Goal: Information Seeking & Learning: Learn about a topic

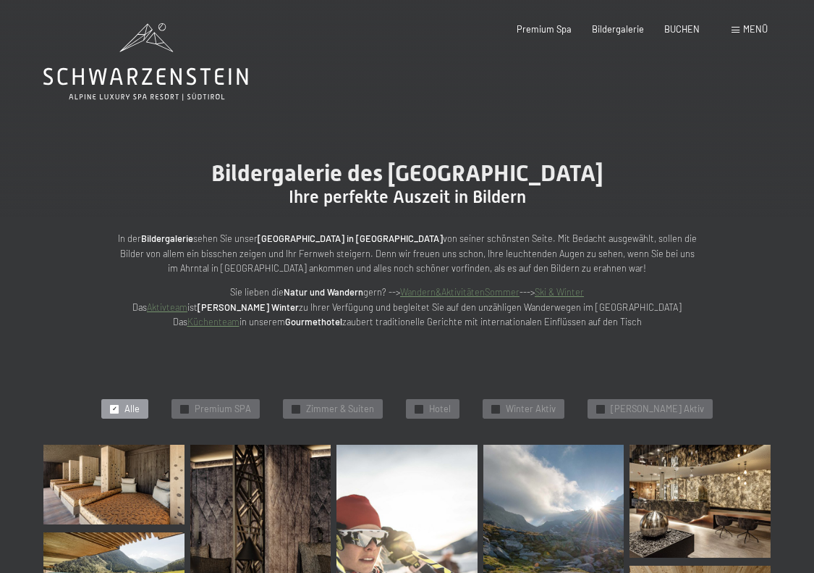
click at [737, 33] on span at bounding box center [736, 30] width 8 height 7
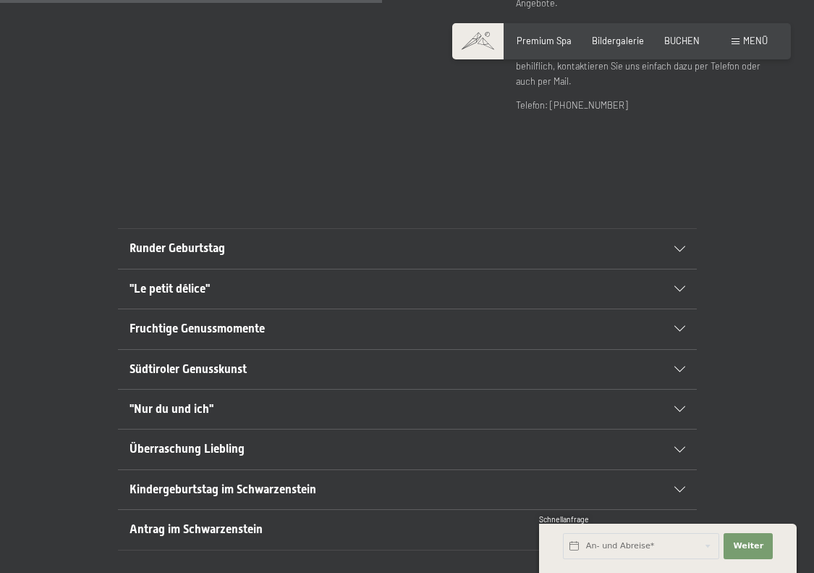
scroll to position [688, 0]
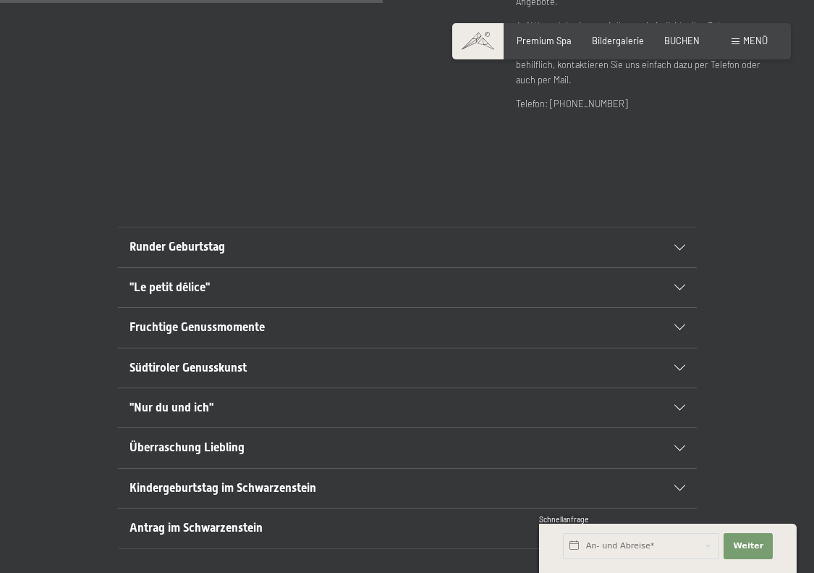
click at [678, 268] on div ""Le petit délice"" at bounding box center [408, 287] width 556 height 39
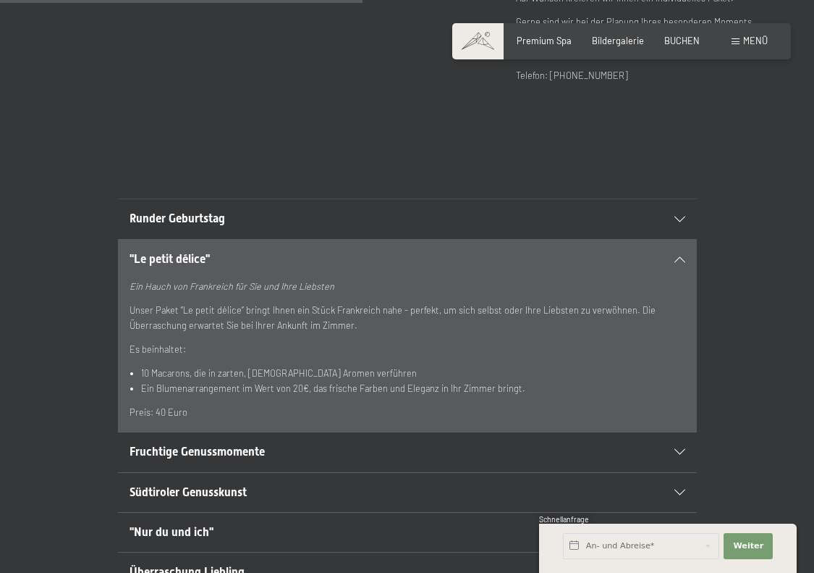
scroll to position [720, 0]
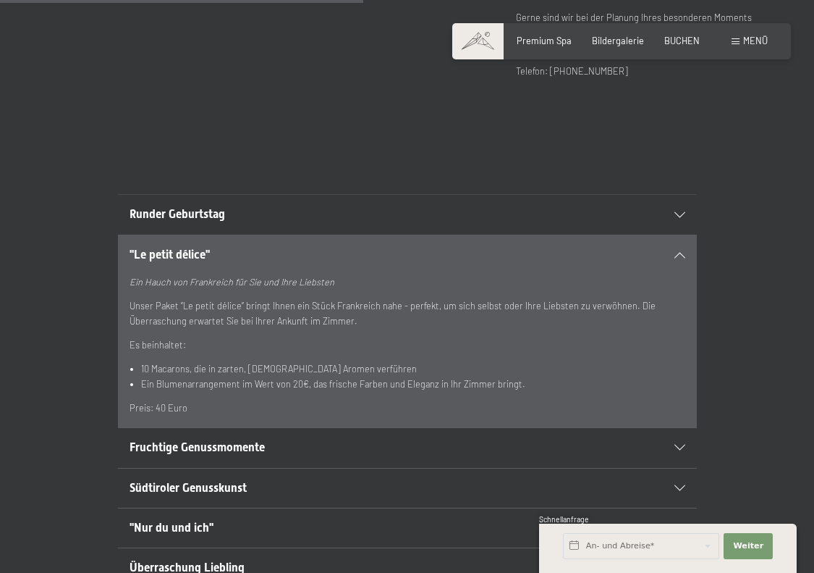
click at [679, 252] on icon at bounding box center [680, 255] width 11 height 6
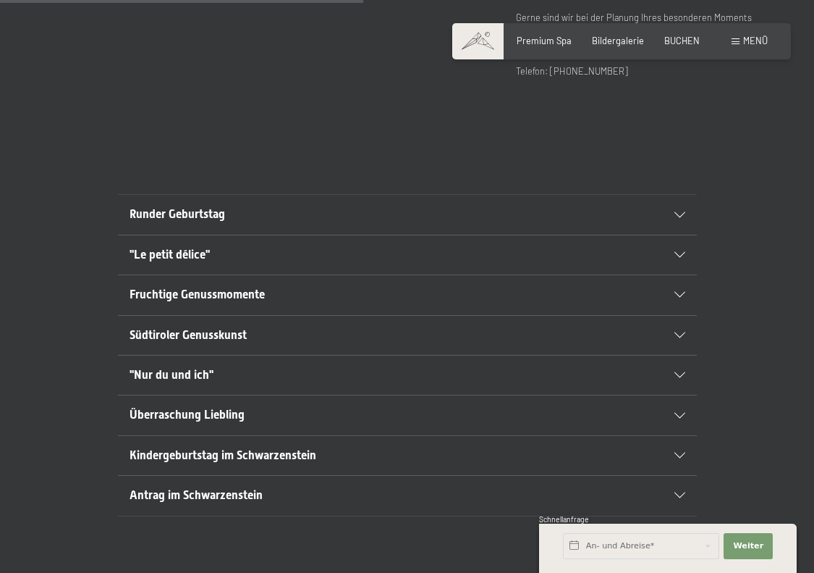
click at [682, 275] on div "Fruchtige Genussmomente" at bounding box center [408, 294] width 556 height 39
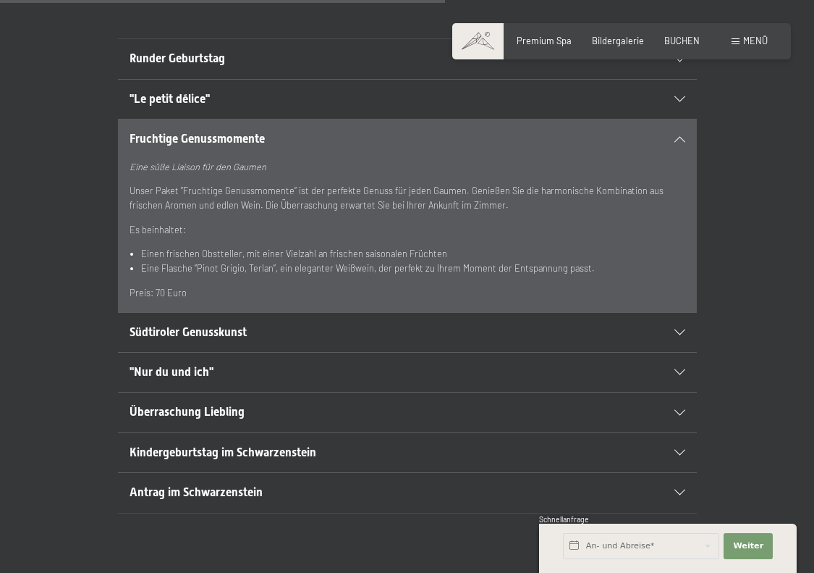
scroll to position [885, 0]
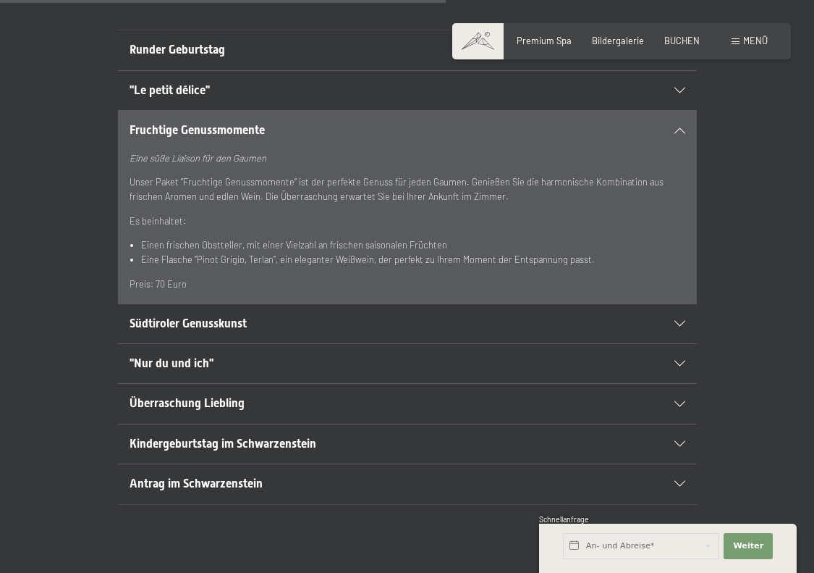
click at [681, 361] on icon at bounding box center [680, 364] width 11 height 6
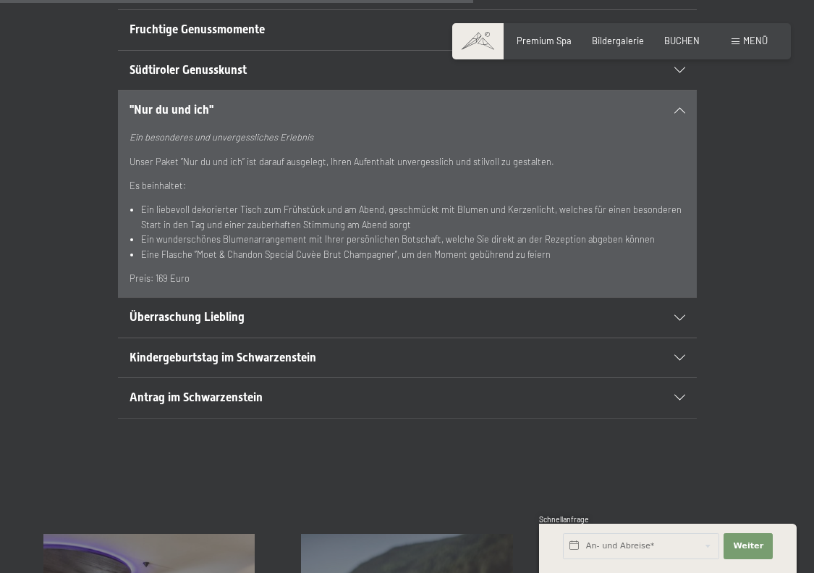
scroll to position [998, 0]
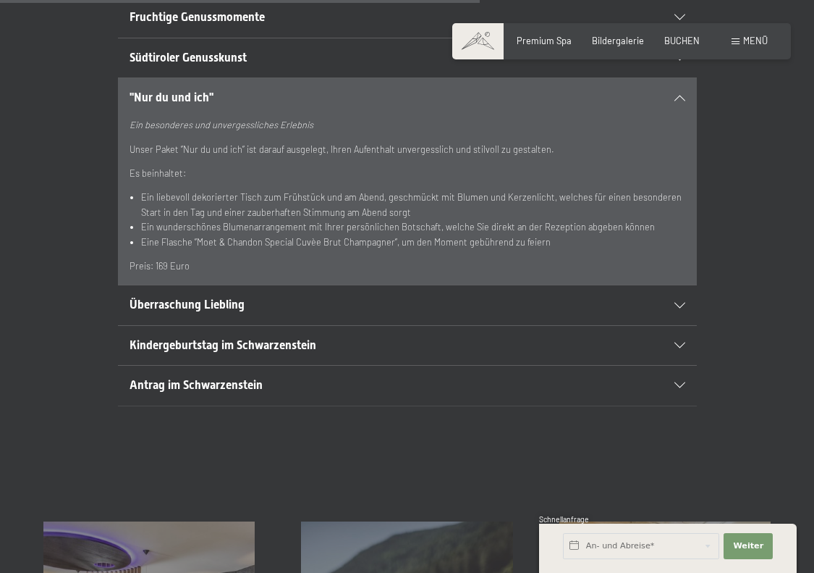
click at [678, 285] on div "Überraschung Liebling" at bounding box center [408, 304] width 556 height 39
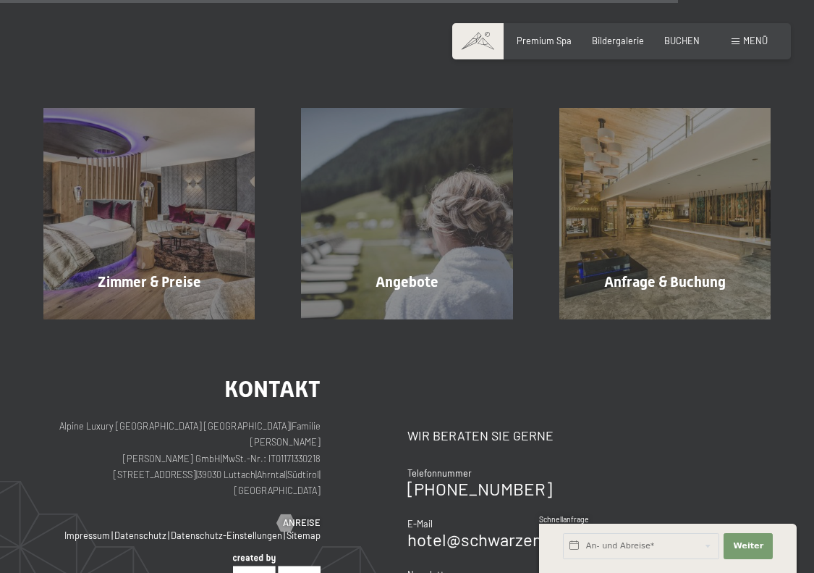
scroll to position [1409, 0]
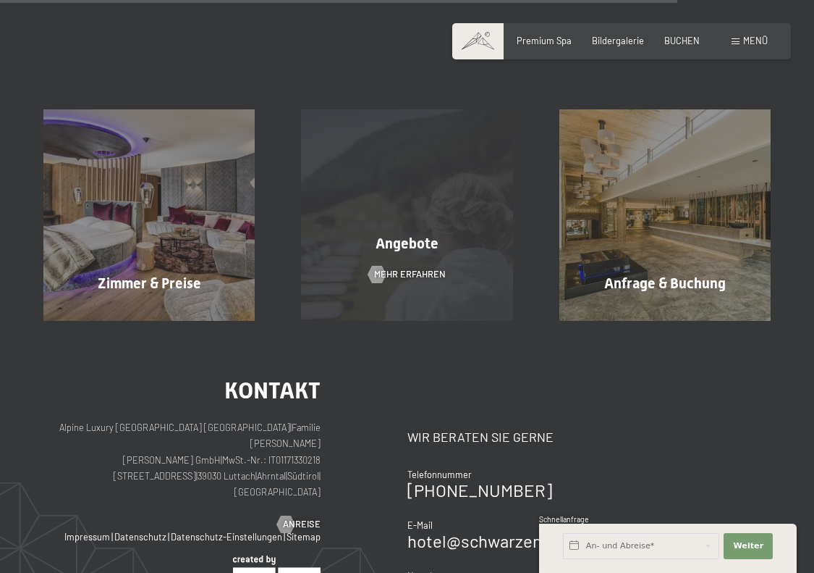
click at [357, 185] on div "Angebote Mehr erfahren" at bounding box center [407, 214] width 258 height 211
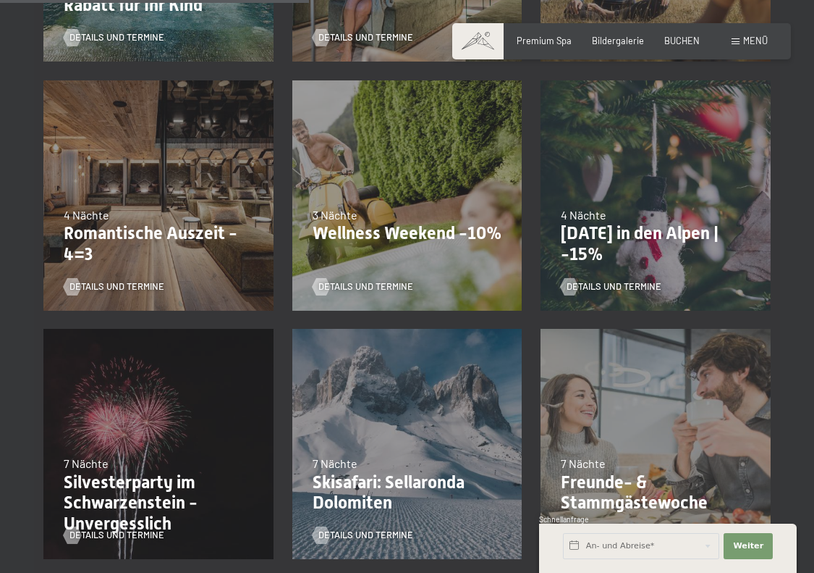
scroll to position [803, 0]
click at [694, 211] on div "4 Nächte" at bounding box center [656, 215] width 190 height 16
click at [680, 229] on p "[DATE] in den Alpen | -15%" at bounding box center [656, 244] width 190 height 42
click at [611, 284] on span "Details und Termine" at bounding box center [628, 286] width 95 height 13
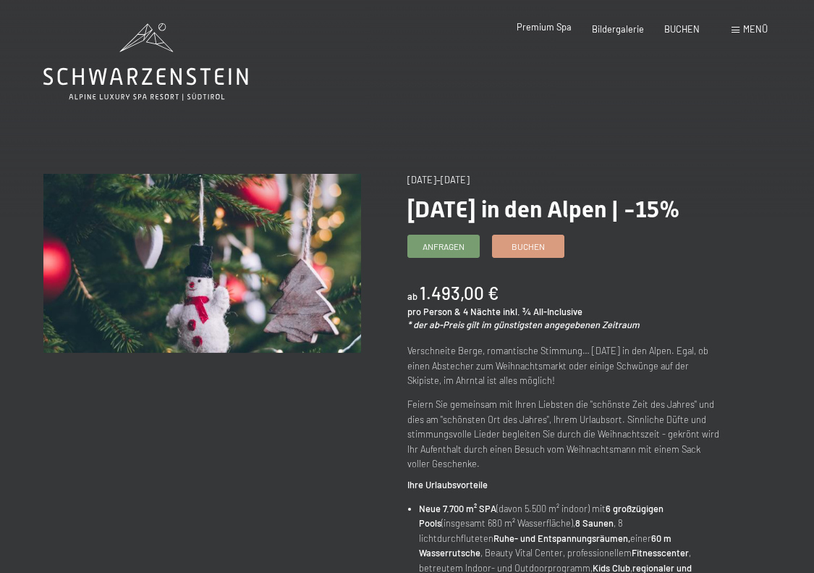
click at [555, 31] on span "Premium Spa" at bounding box center [544, 27] width 55 height 12
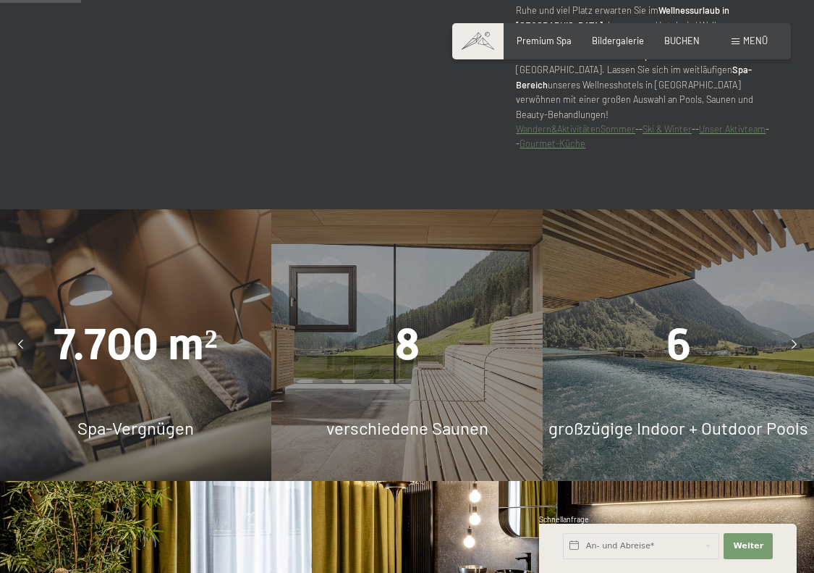
scroll to position [813, 0]
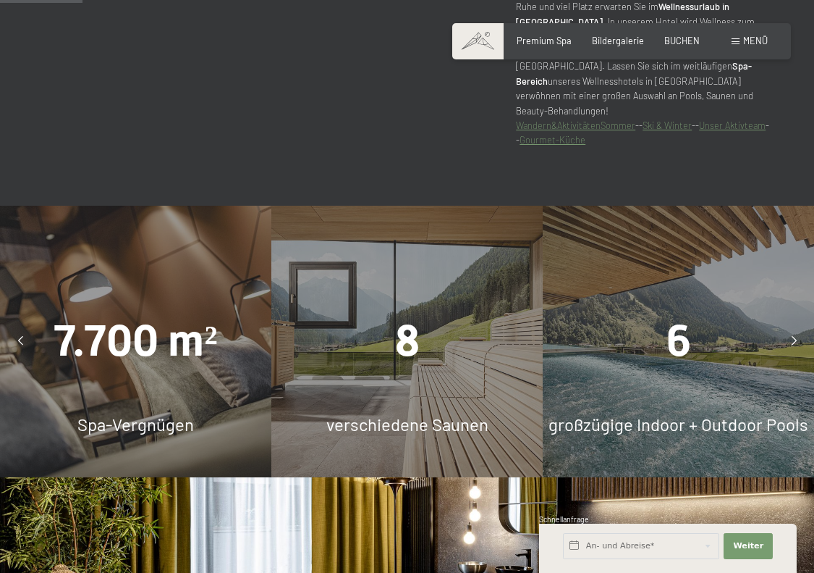
click at [797, 326] on div at bounding box center [794, 340] width 29 height 29
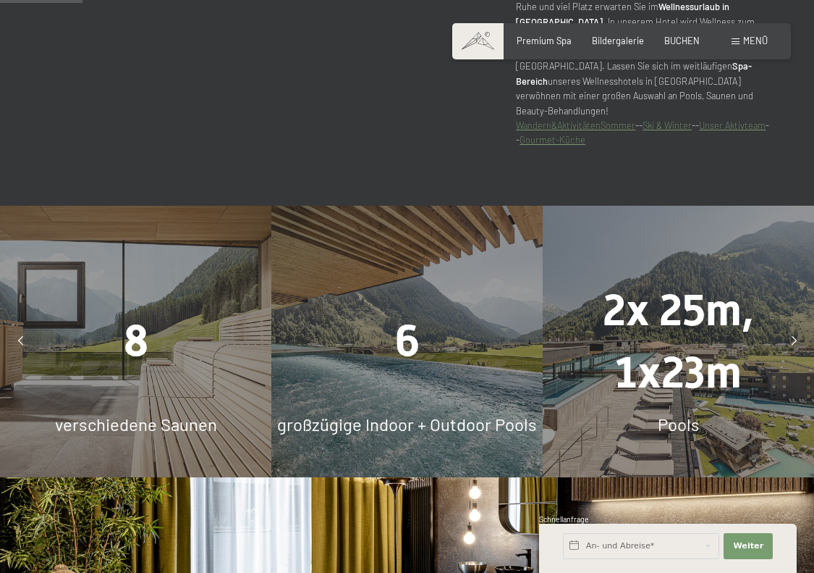
click at [797, 326] on div at bounding box center [794, 340] width 29 height 29
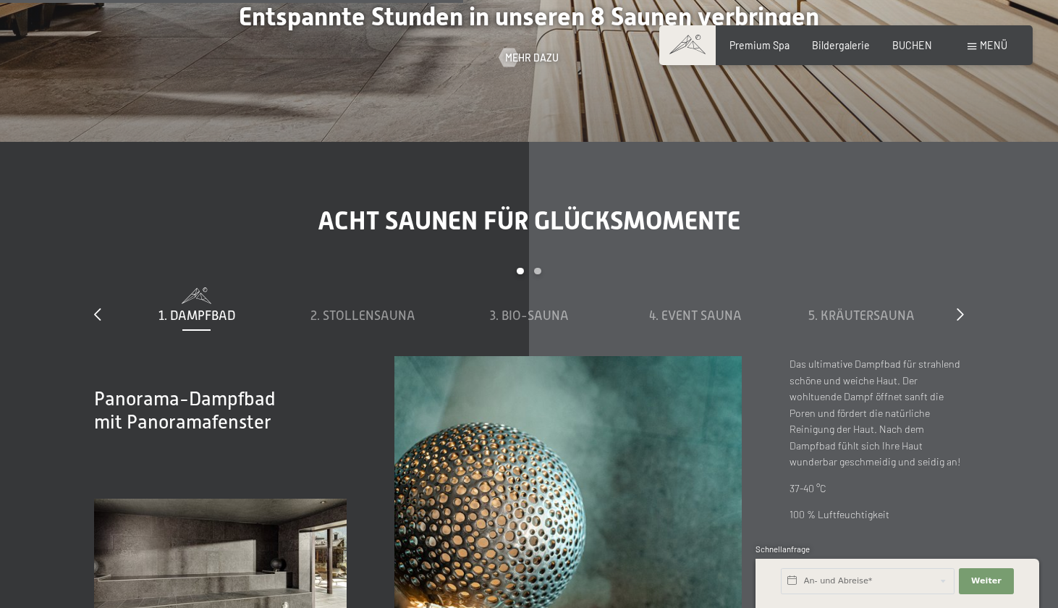
scroll to position [4021, 0]
click at [690, 310] on span "4. Event Sauna" at bounding box center [695, 314] width 93 height 14
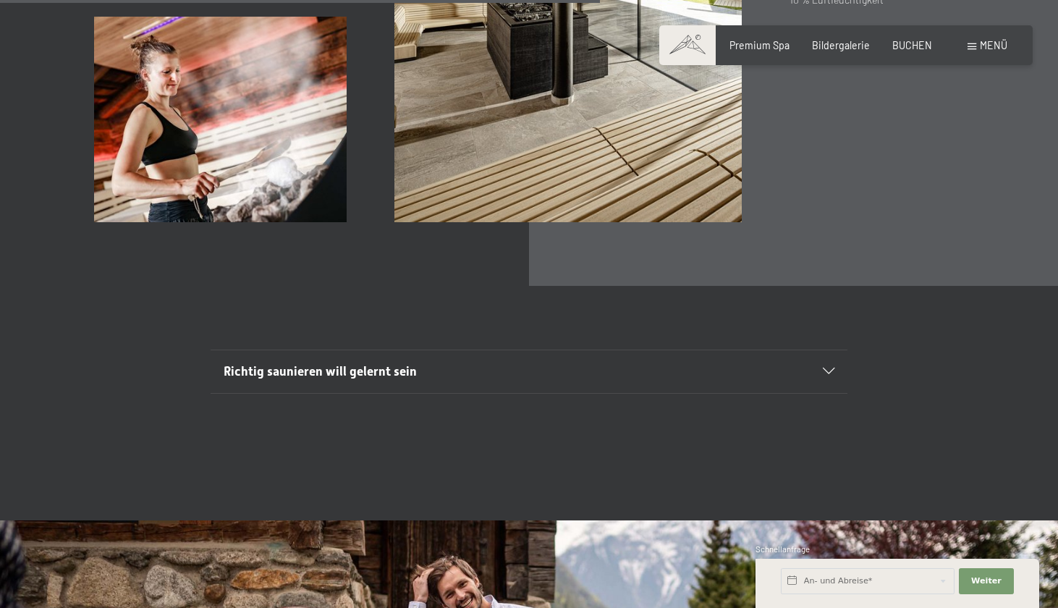
scroll to position [4504, 0]
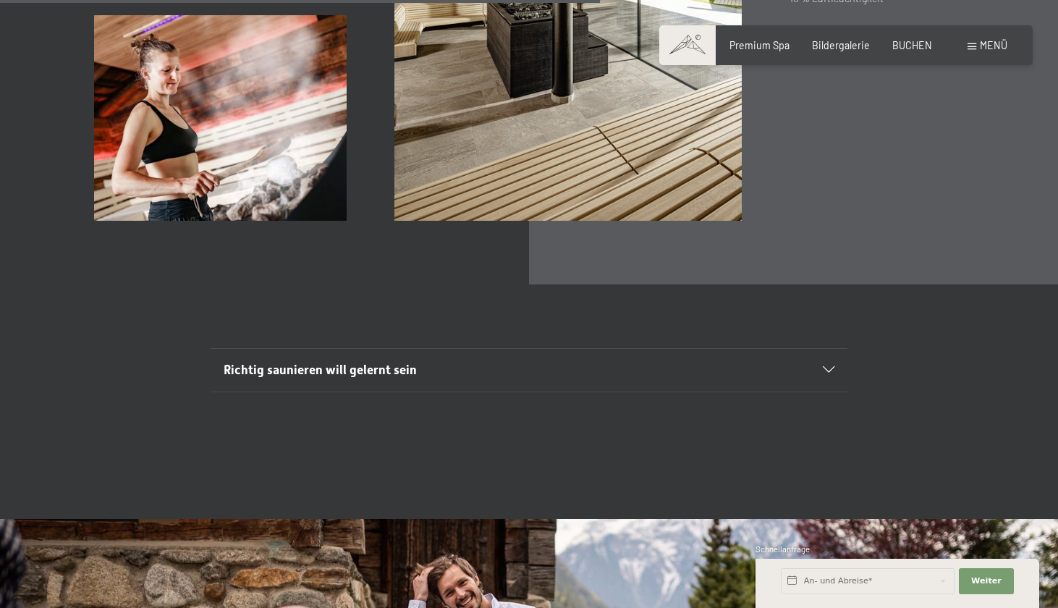
click at [814, 368] on div "Richtig saunieren will gelernt sein" at bounding box center [530, 370] width 612 height 43
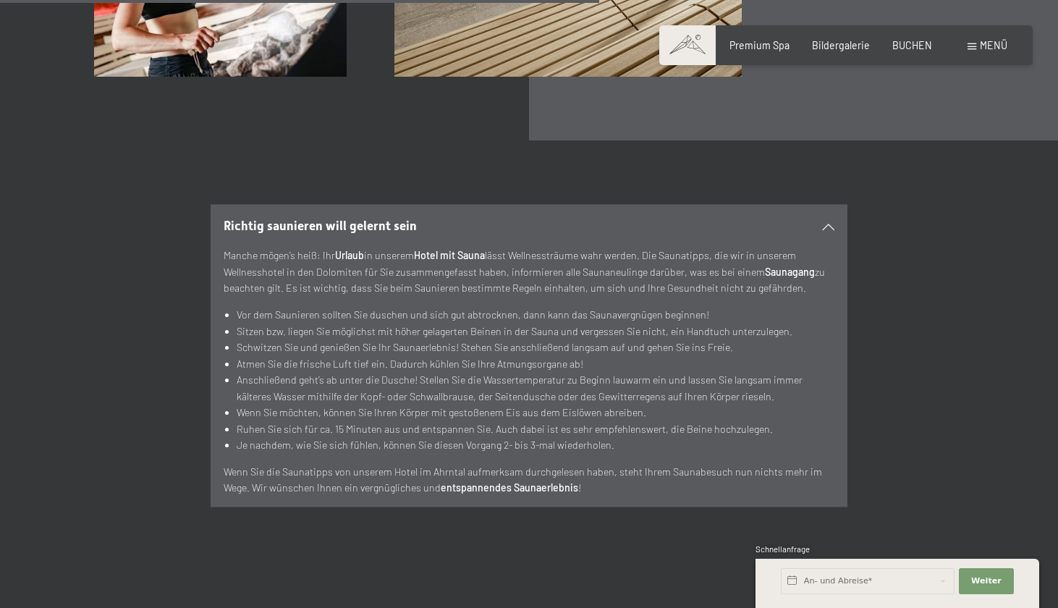
scroll to position [4650, 0]
click at [814, 222] on icon at bounding box center [829, 225] width 12 height 7
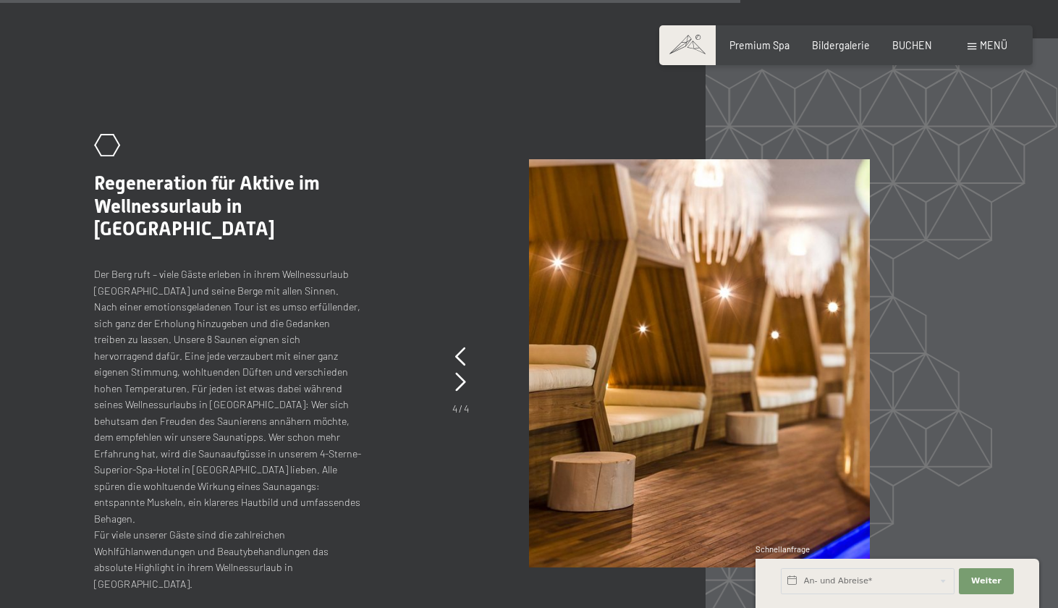
scroll to position [5531, 0]
